Goal: Find specific page/section: Find specific page/section

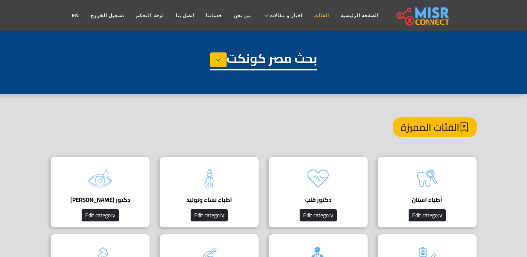
click at [313, 13] on link "الفئات" at bounding box center [321, 15] width 27 height 15
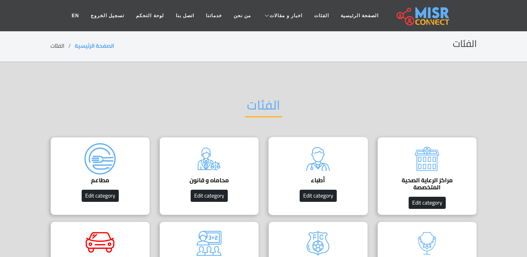
click at [312, 160] on img at bounding box center [318, 158] width 31 height 31
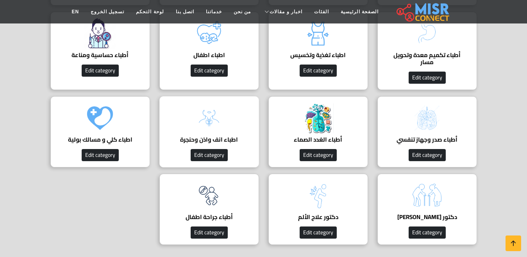
scroll to position [782, 0]
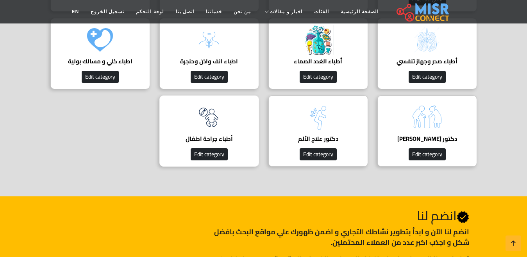
click at [223, 131] on img at bounding box center [208, 117] width 31 height 31
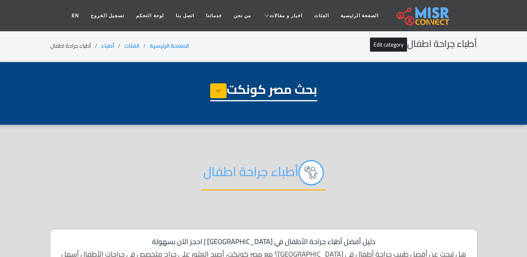
select select "*****"
select select "**********"
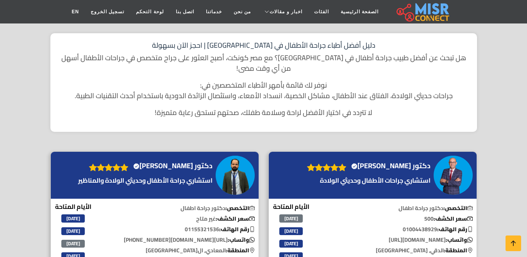
scroll to position [313, 0]
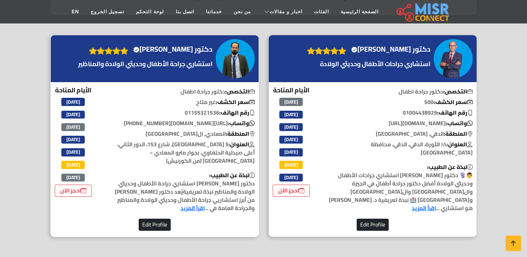
click at [203, 45] on h4 "دكتور عبدالرحمن السبع Verified account" at bounding box center [172, 49] width 79 height 9
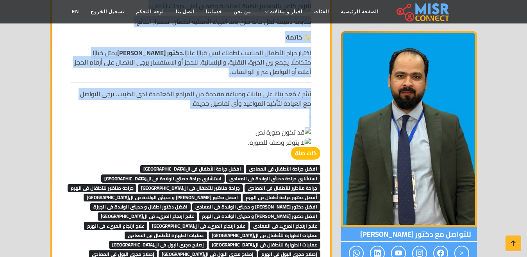
scroll to position [1407, 0]
drag, startPoint x: 321, startPoint y: 107, endPoint x: 194, endPoint y: 71, distance: 131.3
copy div "lorem ipsumdolo sitam – consect adipi elitsed doeius tempori utlaboree dolo mag…"
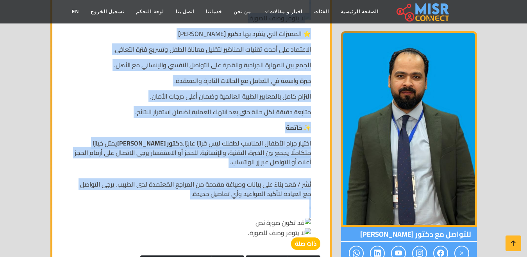
scroll to position [1251, 0]
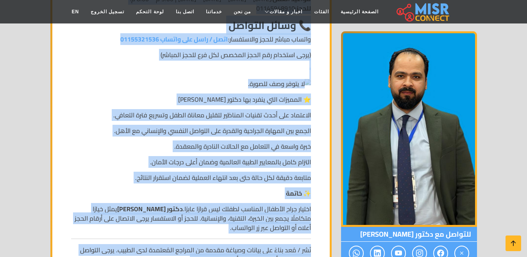
copy div "lorem ipsumdolo sitam – consect adipi elitsed doeius tempori utlaboree dolo mag…"
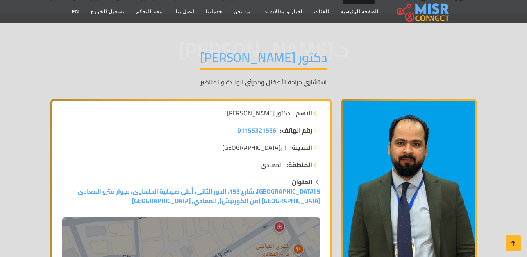
scroll to position [39, 0]
